Goal: Task Accomplishment & Management: Manage account settings

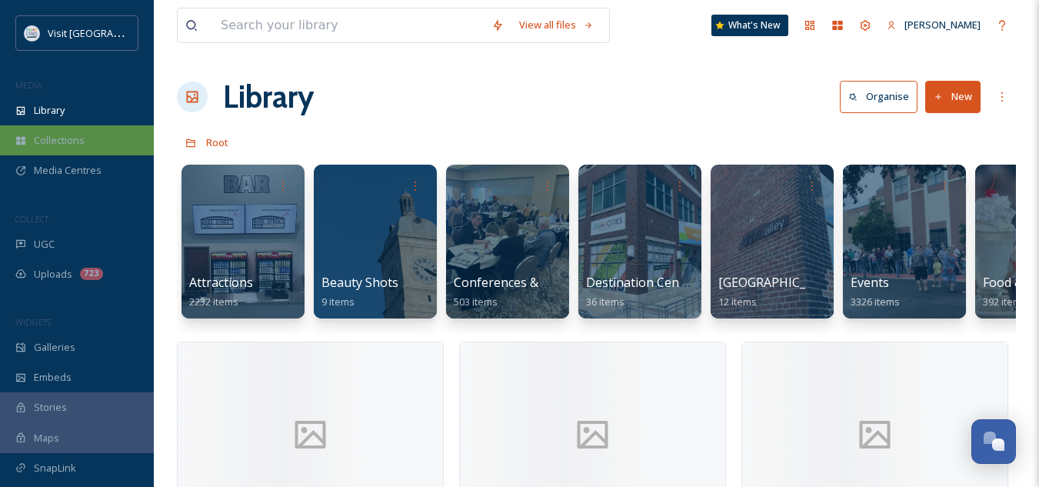
click at [82, 147] on span "Collections" at bounding box center [59, 140] width 51 height 15
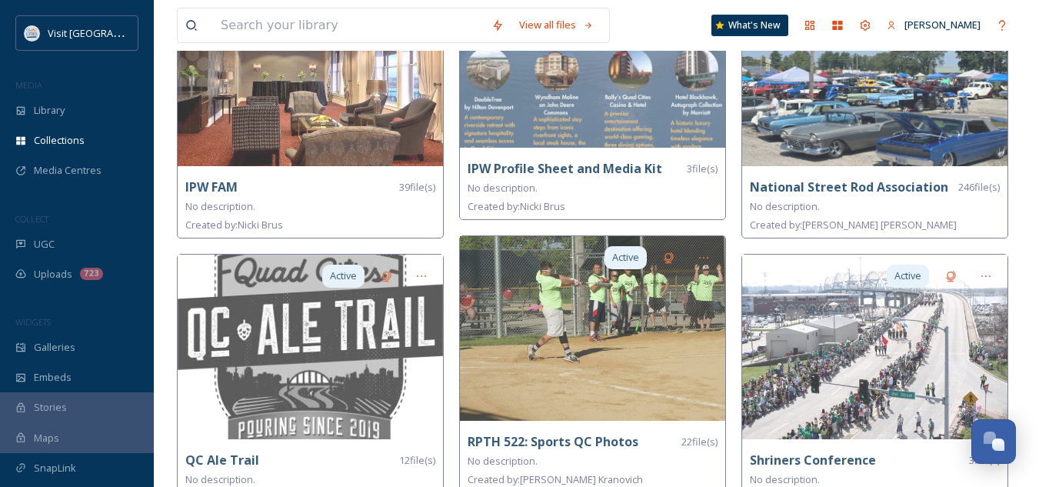
scroll to position [1278, 0]
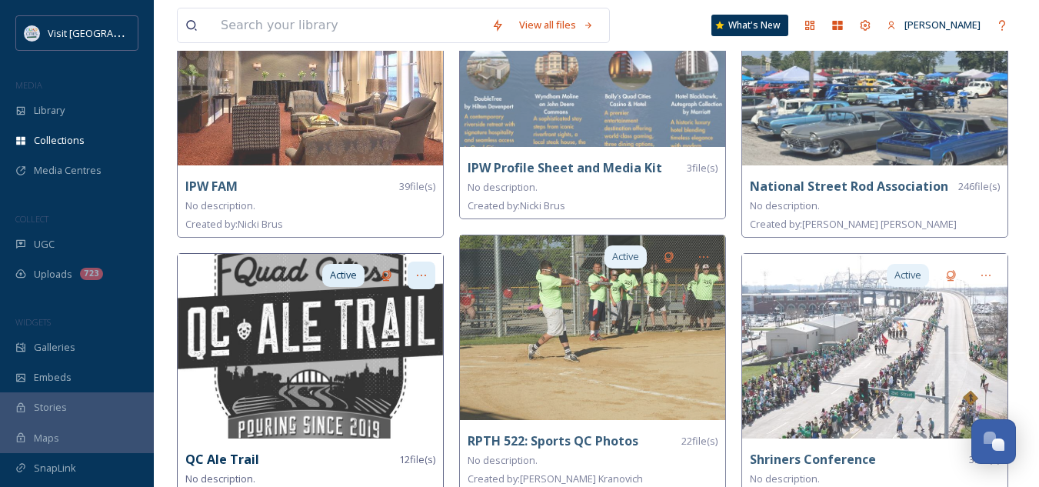
click at [422, 275] on icon at bounding box center [421, 276] width 9 height 2
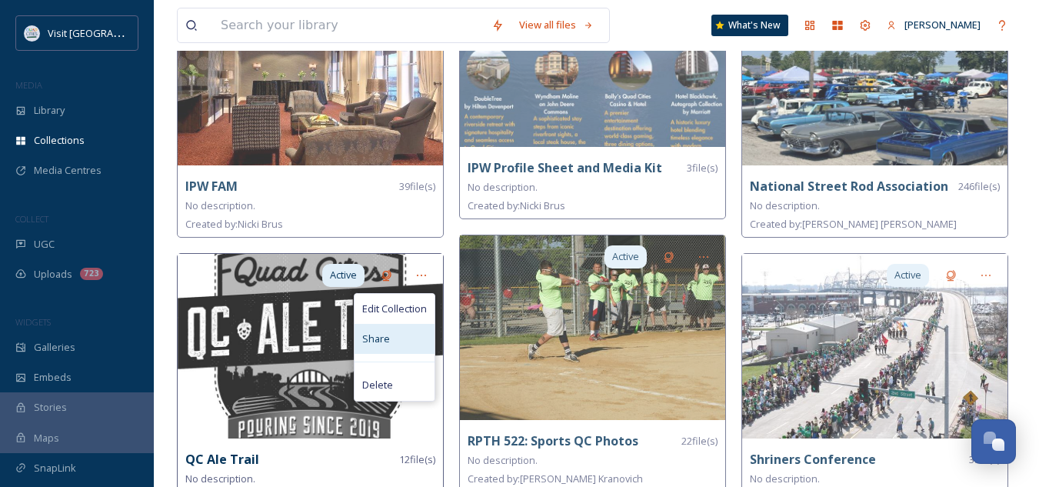
click at [382, 337] on span "Share" at bounding box center [376, 338] width 28 height 15
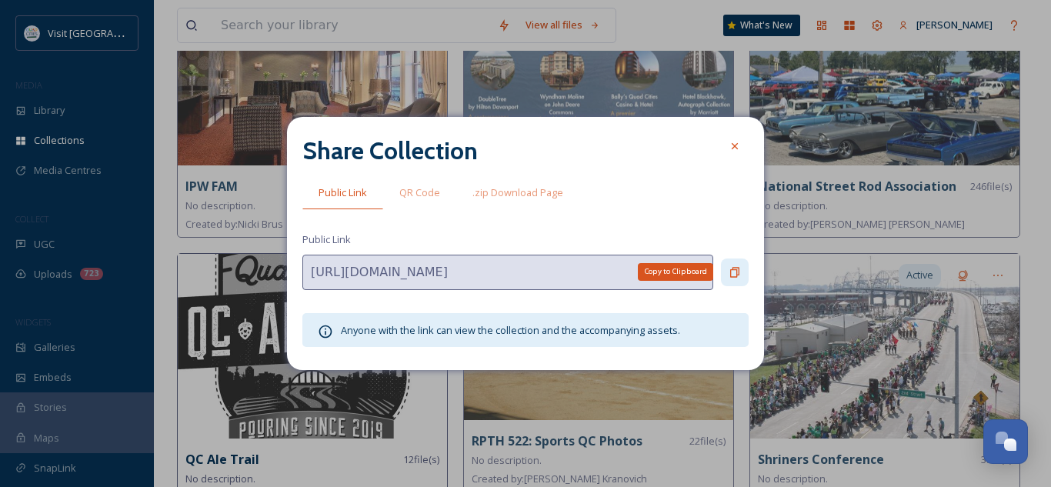
click at [735, 271] on icon at bounding box center [734, 272] width 12 height 12
click at [735, 142] on icon at bounding box center [734, 146] width 12 height 12
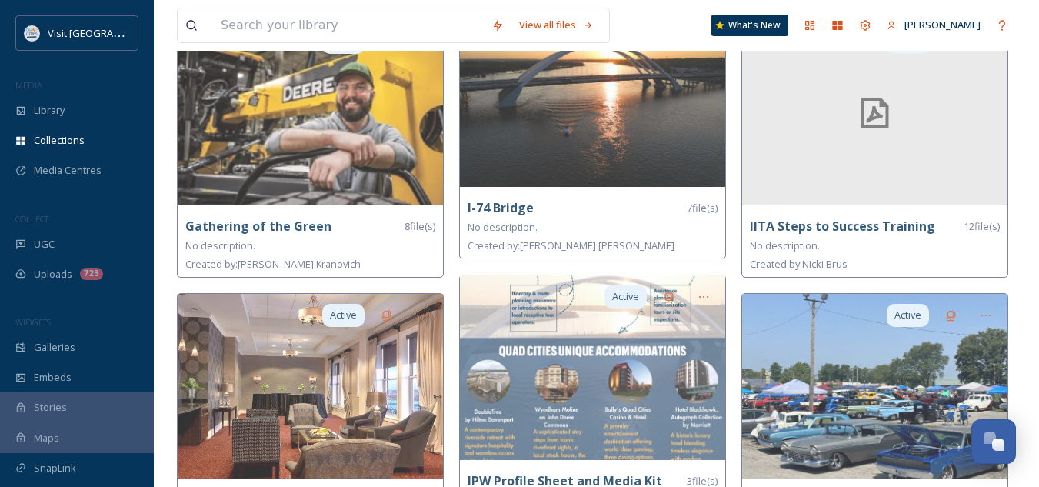
scroll to position [907, 0]
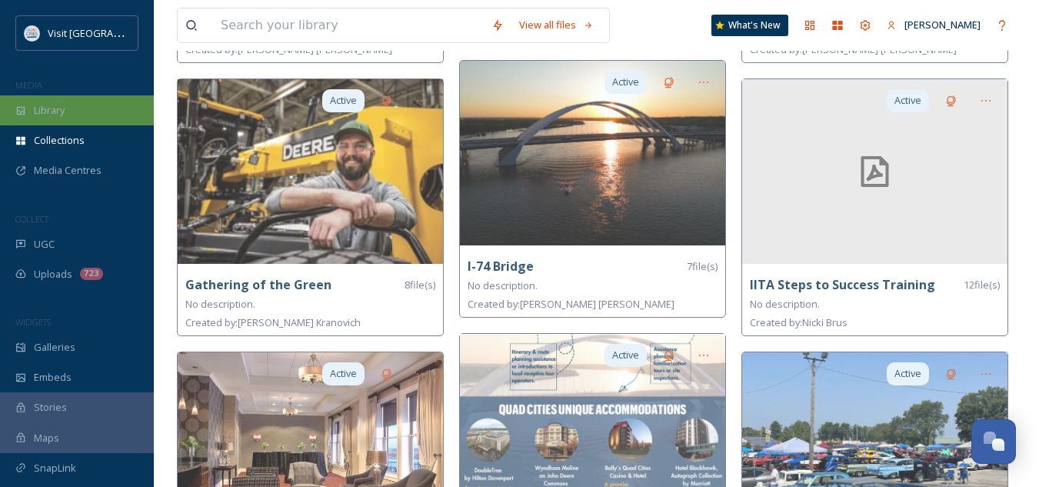
click at [78, 115] on div "Library" at bounding box center [77, 110] width 154 height 30
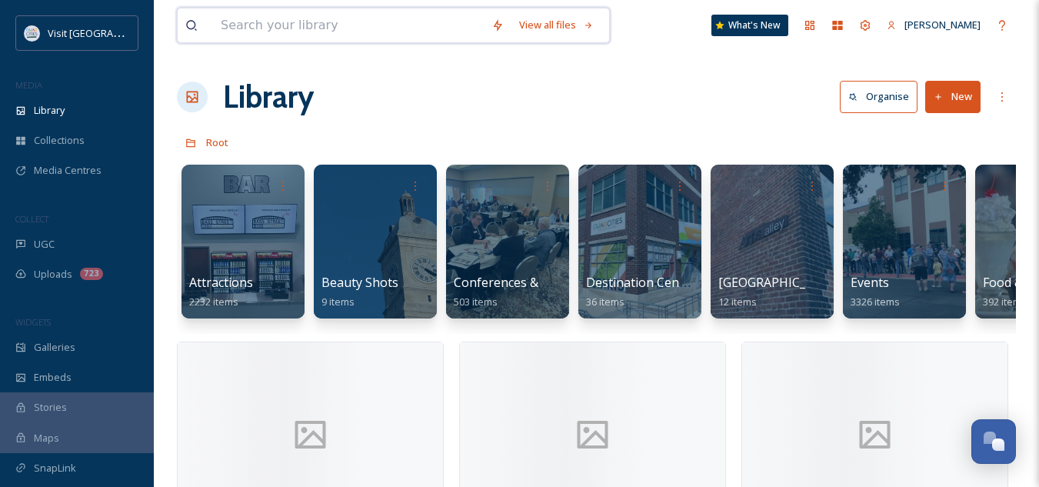
click at [308, 22] on input at bounding box center [348, 25] width 271 height 34
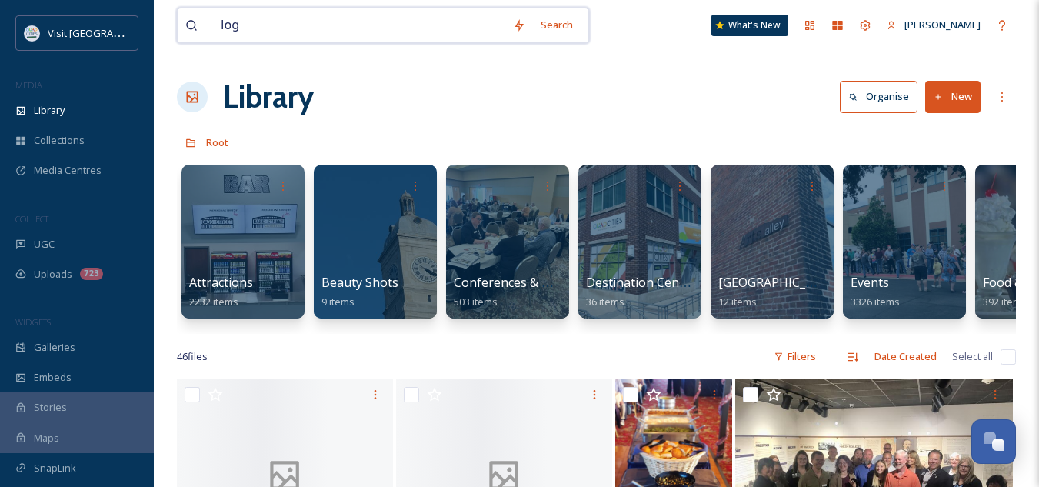
type input "logo"
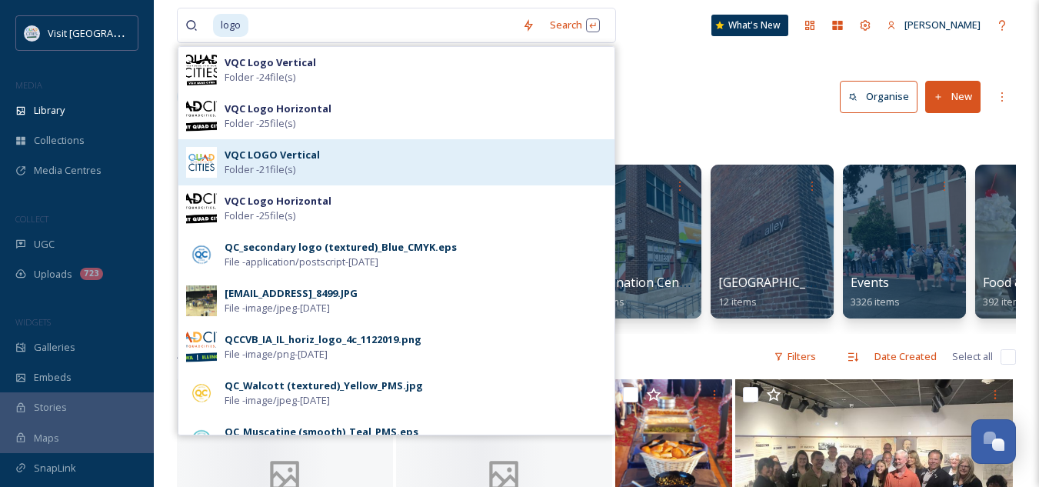
click at [280, 158] on strong "VQC LOGO Vertical" at bounding box center [272, 155] width 95 height 14
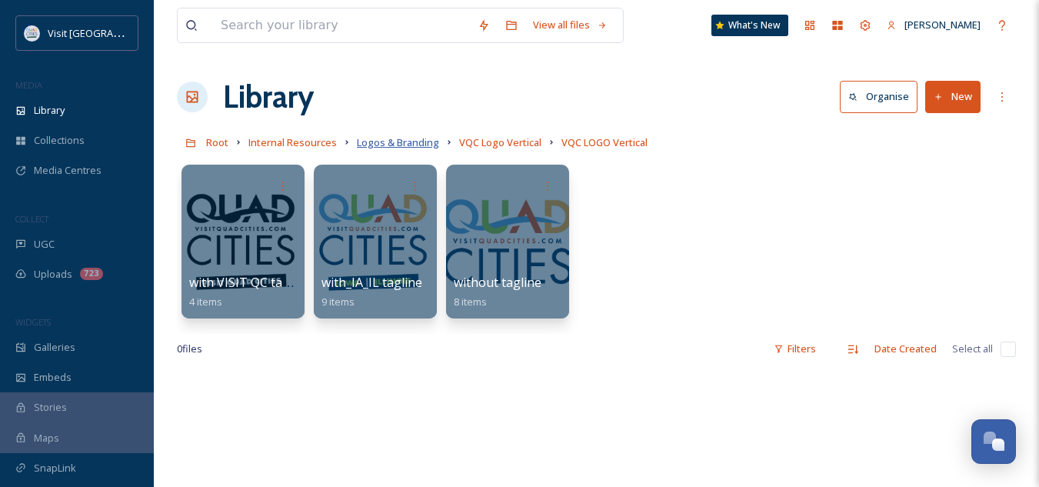
click at [400, 146] on span "Logos & Branding" at bounding box center [398, 142] width 82 height 14
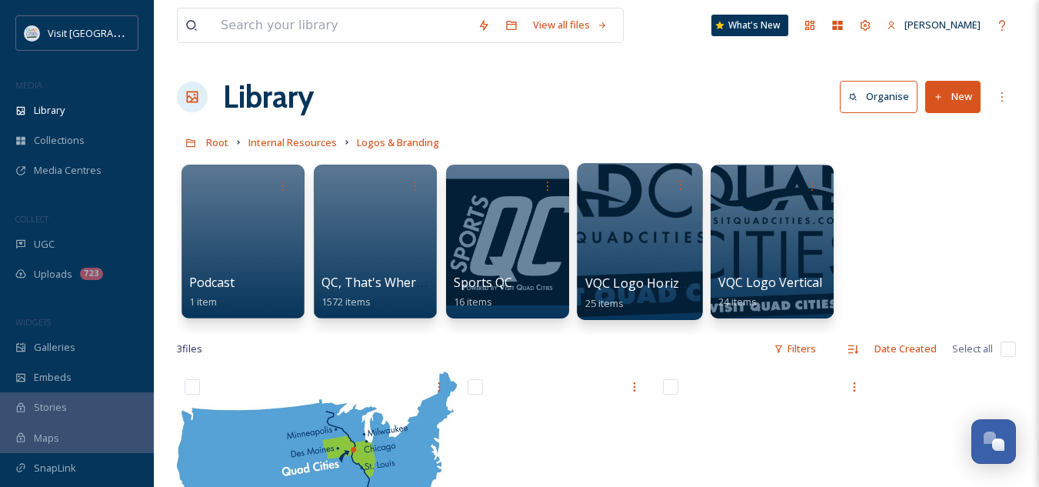
click at [646, 283] on span "VQC Logo Horizontal" at bounding box center [647, 283] width 125 height 17
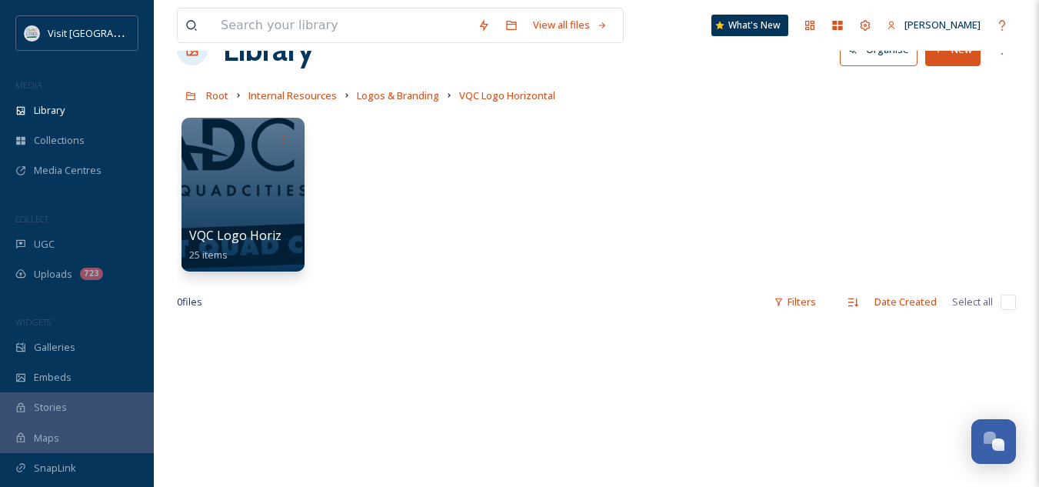
scroll to position [46, 0]
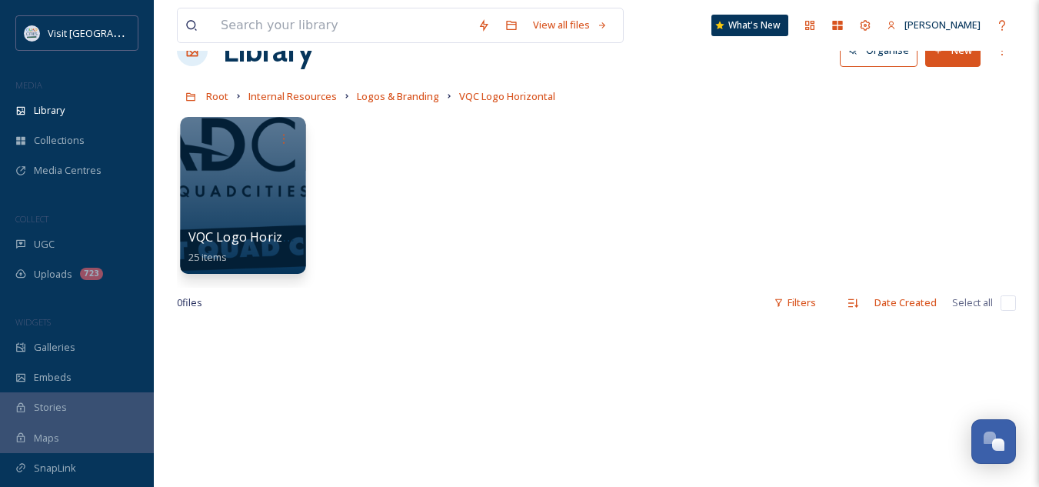
click at [251, 242] on span "VQC Logo Horizontal" at bounding box center [250, 236] width 125 height 17
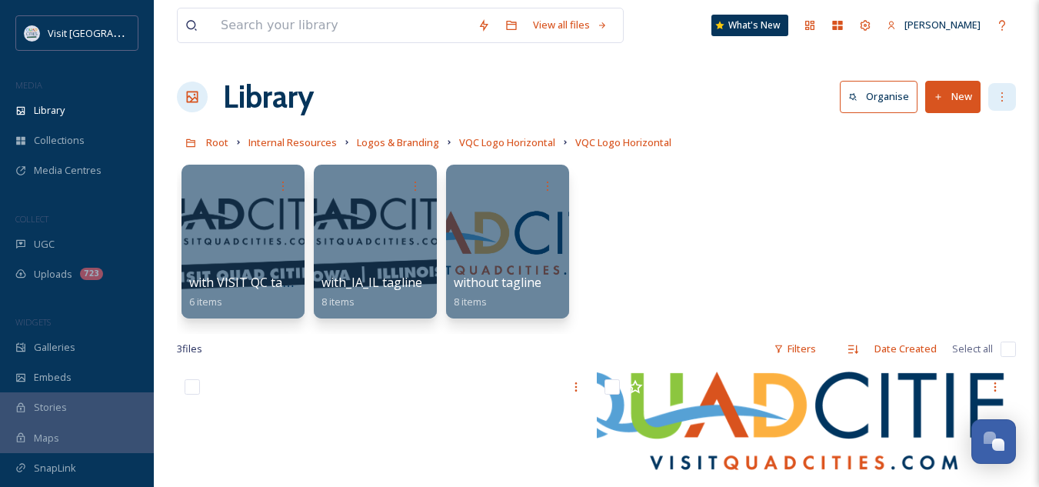
click at [1001, 98] on icon at bounding box center [1002, 97] width 12 height 12
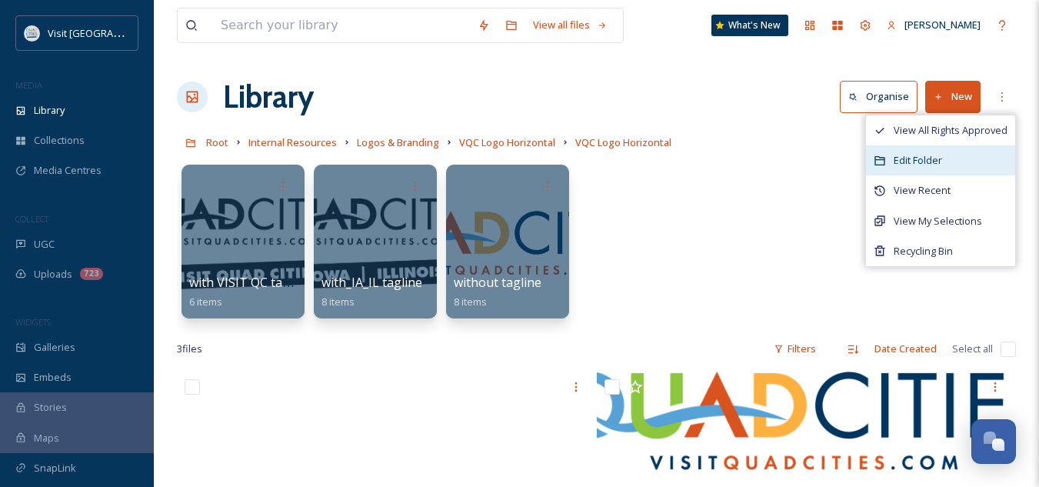
click at [928, 154] on span "Edit Folder" at bounding box center [918, 160] width 48 height 15
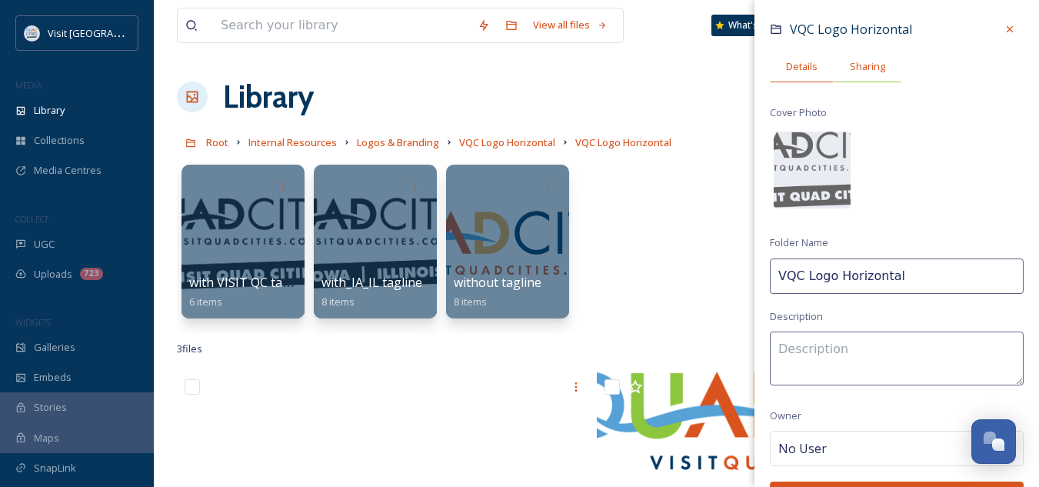
click at [859, 66] on span "Sharing" at bounding box center [867, 66] width 35 height 15
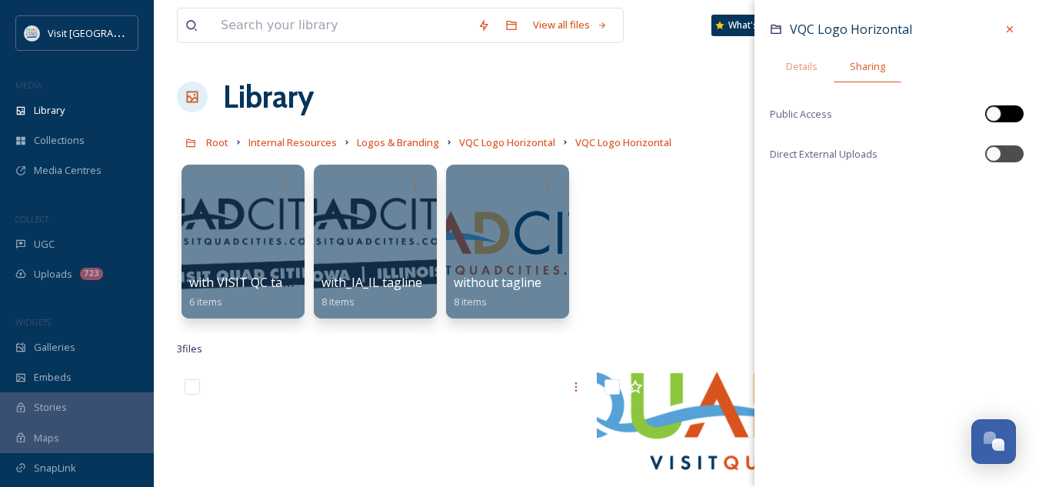
click at [1004, 114] on div at bounding box center [1004, 113] width 38 height 17
checkbox input "true"
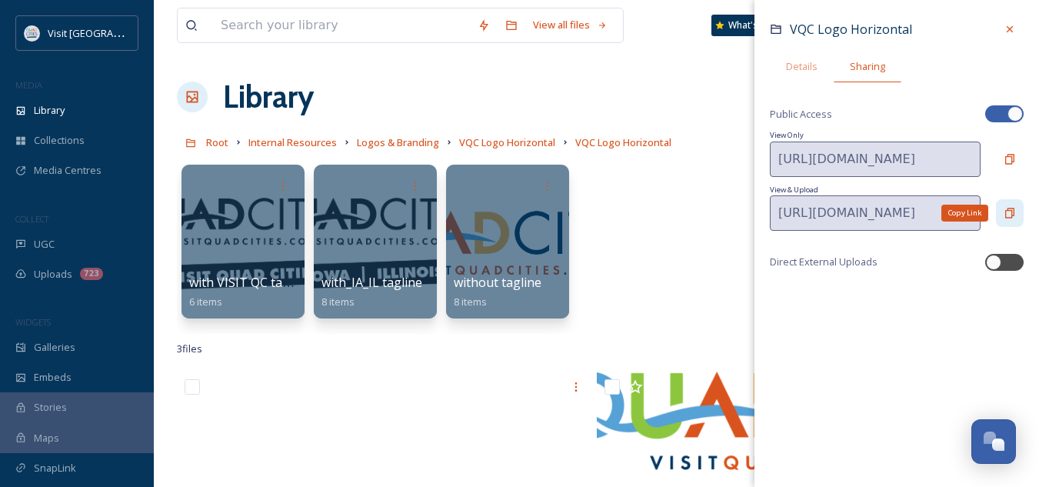
click at [1008, 215] on icon at bounding box center [1010, 213] width 12 height 12
click at [1014, 29] on icon at bounding box center [1010, 29] width 12 height 12
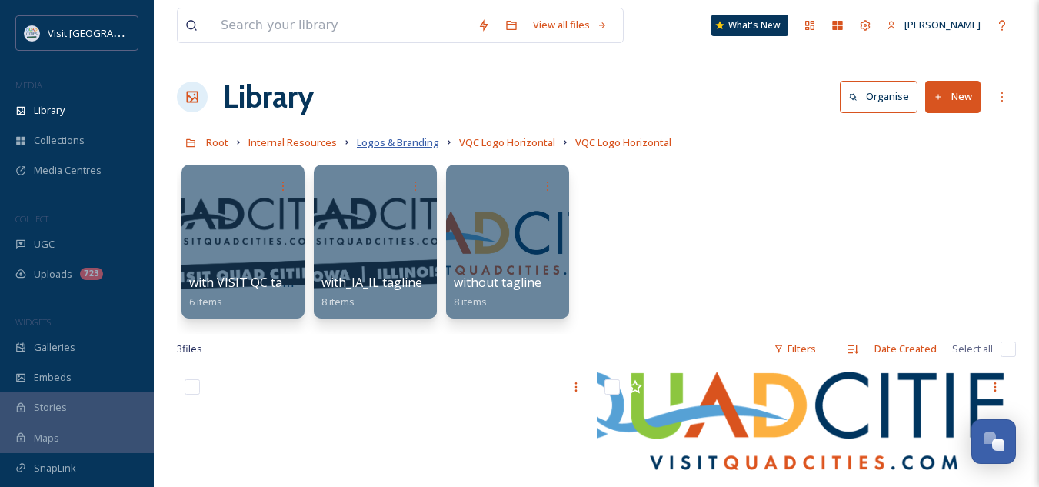
click at [415, 142] on span "Logos & Branding" at bounding box center [398, 142] width 82 height 14
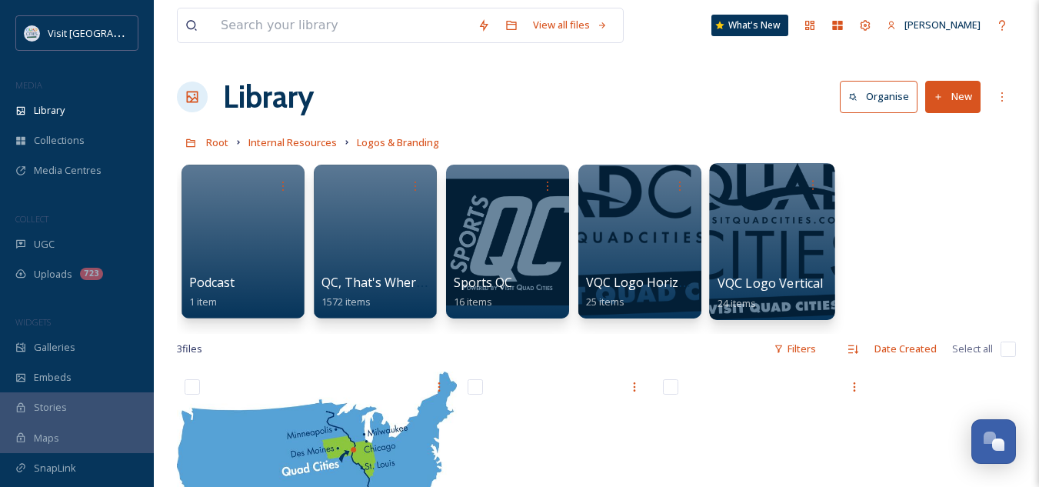
click at [769, 276] on span "VQC Logo Vertical" at bounding box center [771, 283] width 106 height 17
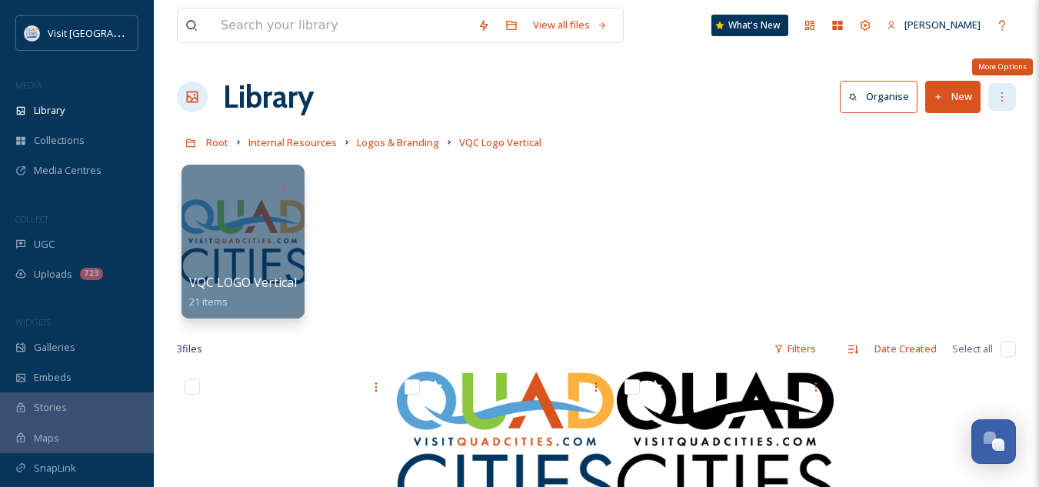
click at [1003, 92] on icon at bounding box center [1002, 97] width 12 height 12
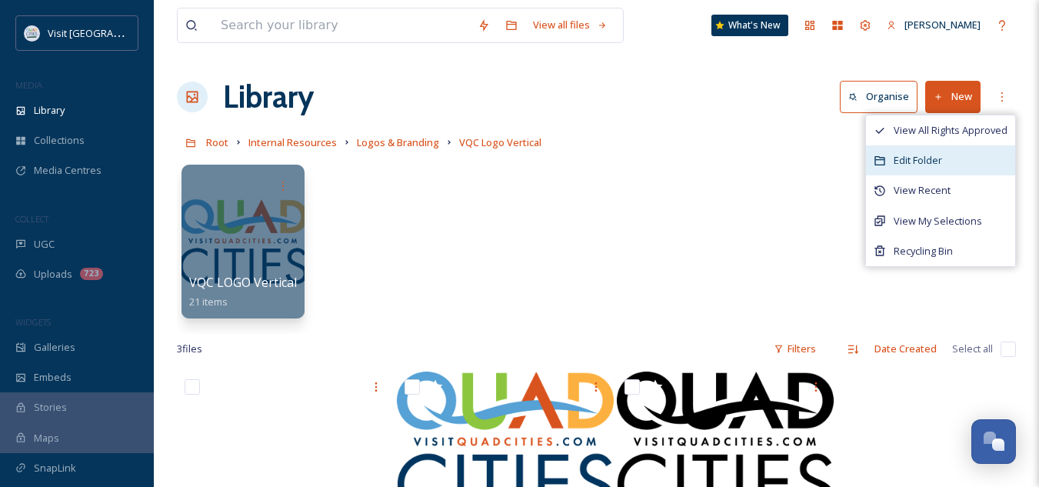
click at [941, 161] on span "Edit Folder" at bounding box center [918, 160] width 48 height 15
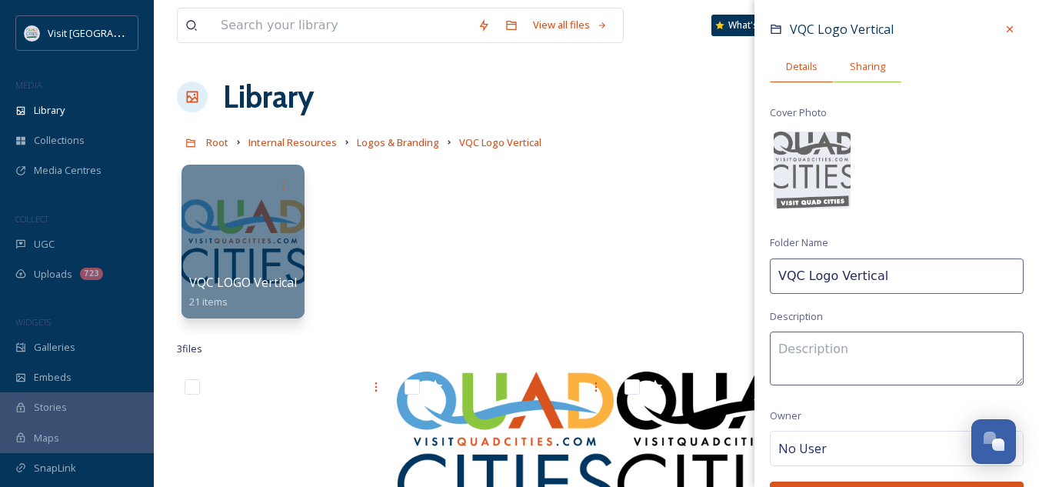
click at [879, 62] on span "Sharing" at bounding box center [867, 66] width 35 height 15
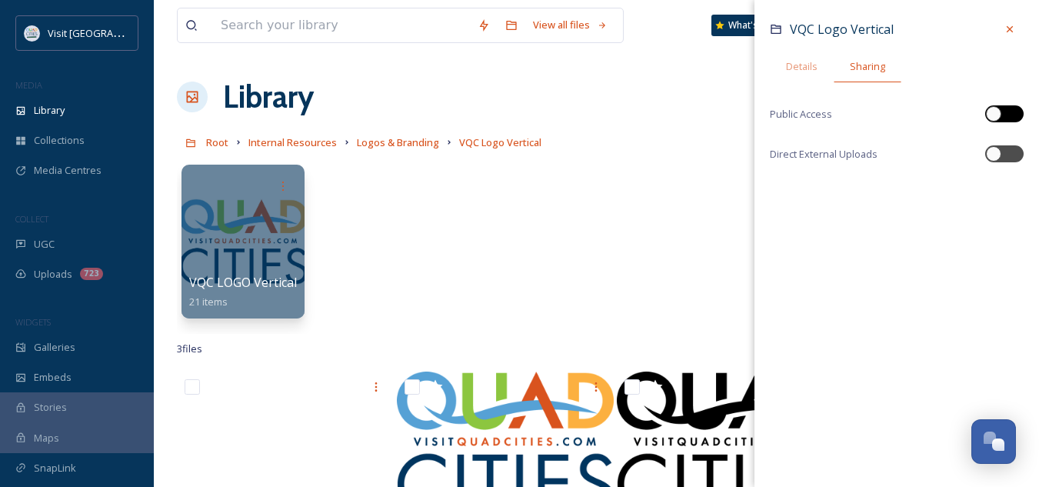
click at [1004, 111] on div at bounding box center [1004, 113] width 38 height 17
checkbox input "true"
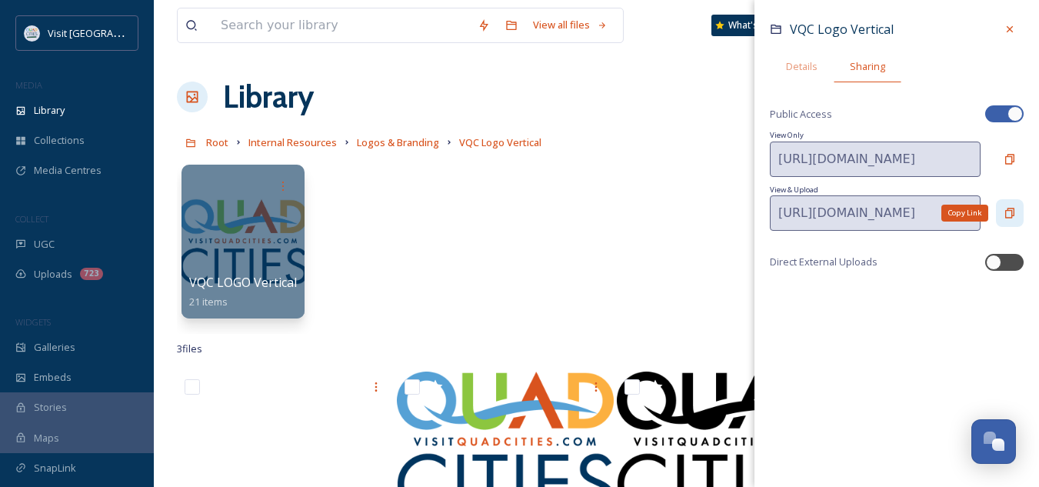
click at [1004, 214] on icon at bounding box center [1010, 213] width 12 height 12
